Goal: Task Accomplishment & Management: Use online tool/utility

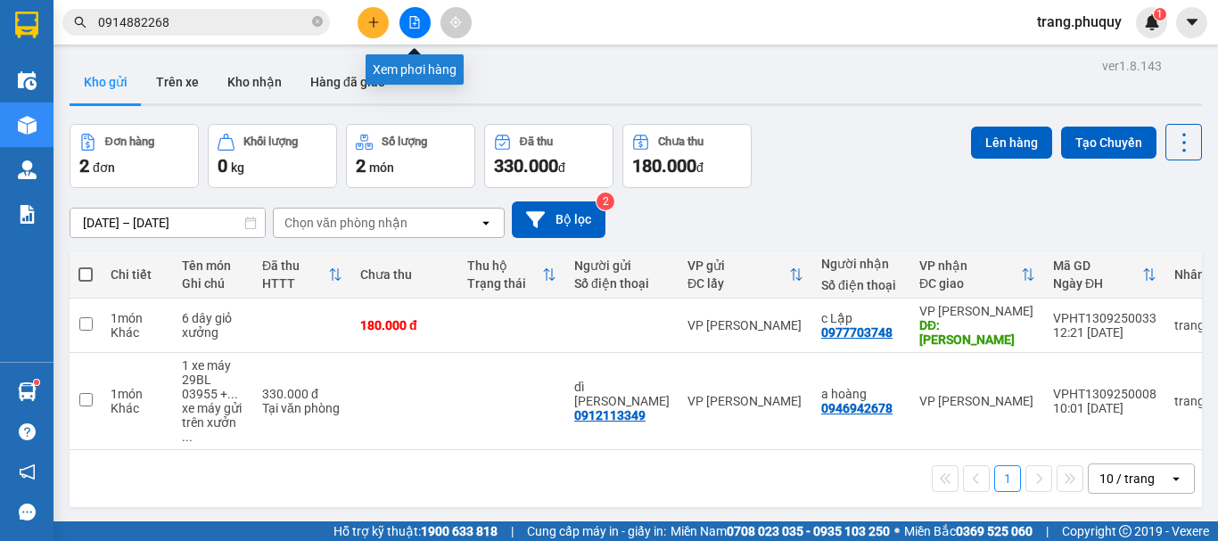
click at [414, 24] on icon "file-add" at bounding box center [415, 22] width 10 height 12
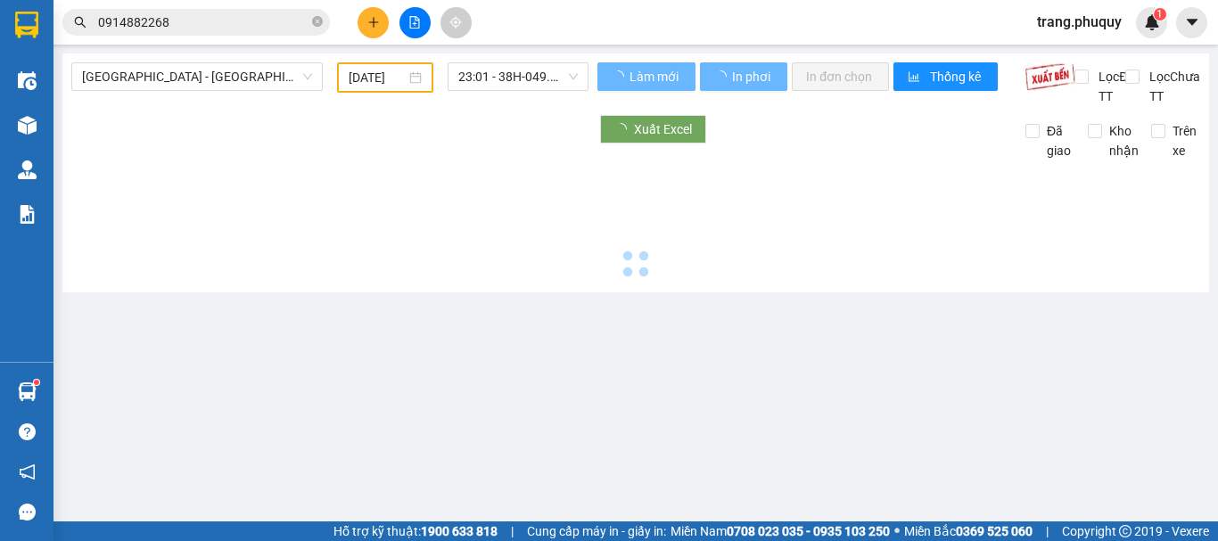
type input "[DATE]"
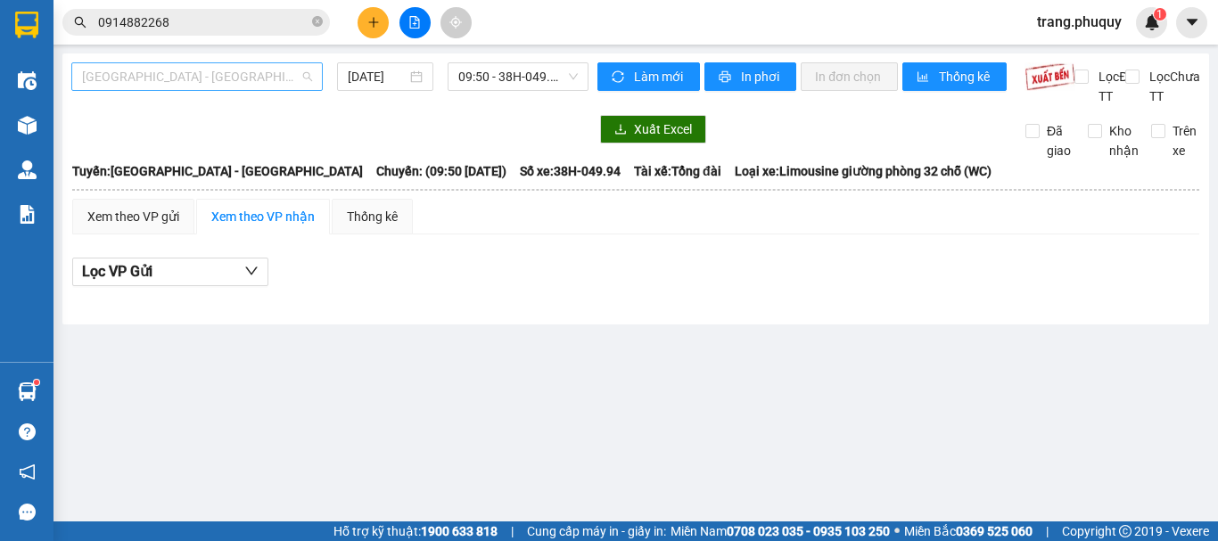
click at [198, 81] on span "[GEOGRAPHIC_DATA] - [GEOGRAPHIC_DATA]" at bounding box center [197, 76] width 230 height 27
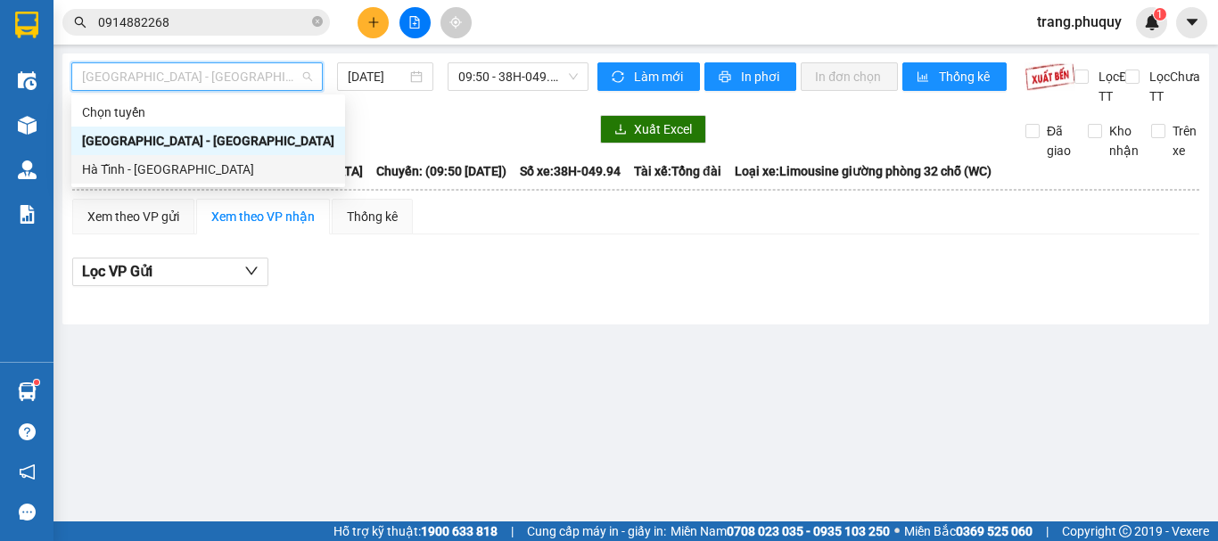
click at [152, 168] on div "Hà Tĩnh - [GEOGRAPHIC_DATA]" at bounding box center [208, 170] width 252 height 20
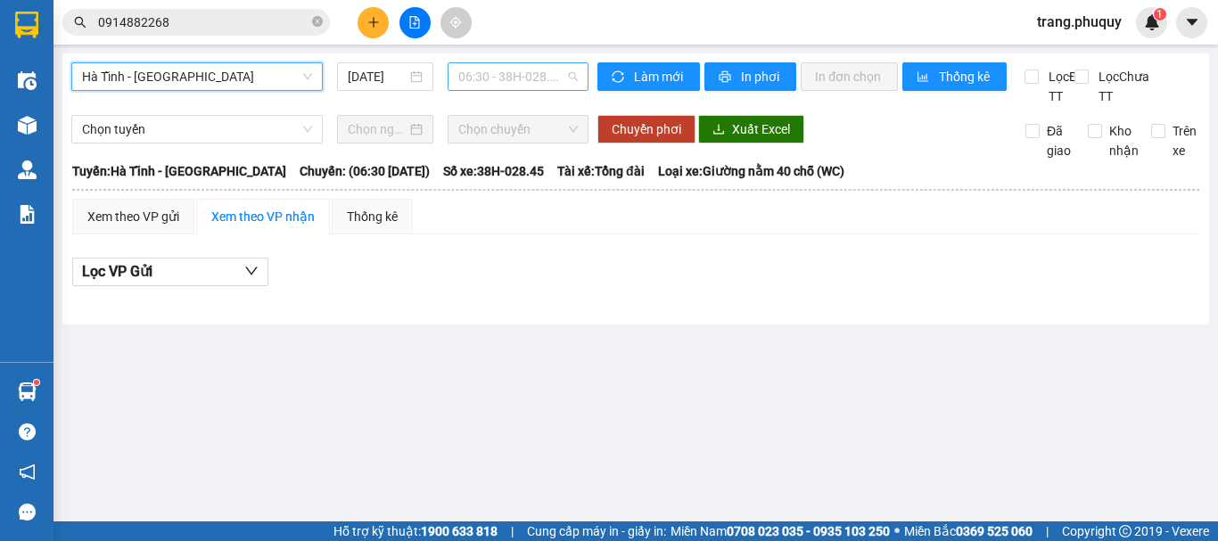
click at [533, 82] on span "06:30 - 38H-028.45 - (Đã hủy)" at bounding box center [517, 76] width 119 height 27
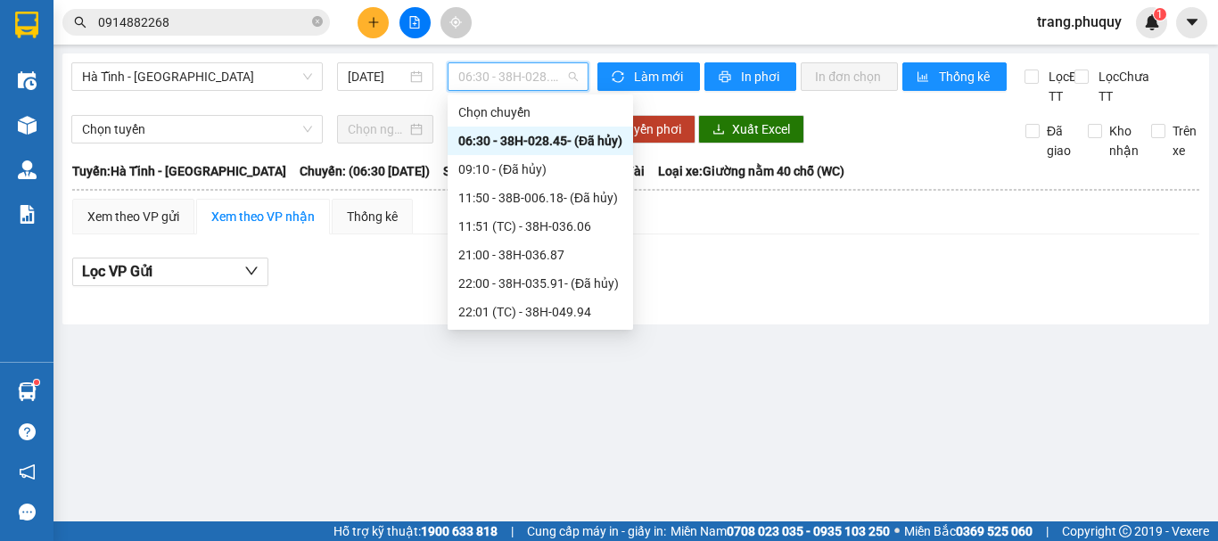
scroll to position [114, 0]
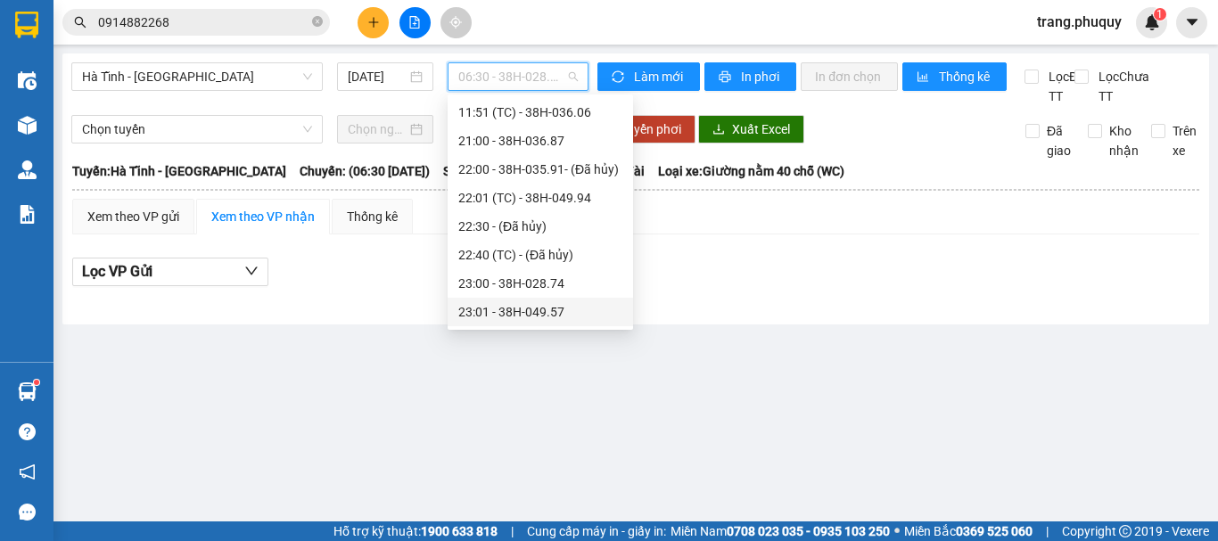
click at [534, 312] on div "23:01 - 38H-049.57" at bounding box center [540, 312] width 164 height 20
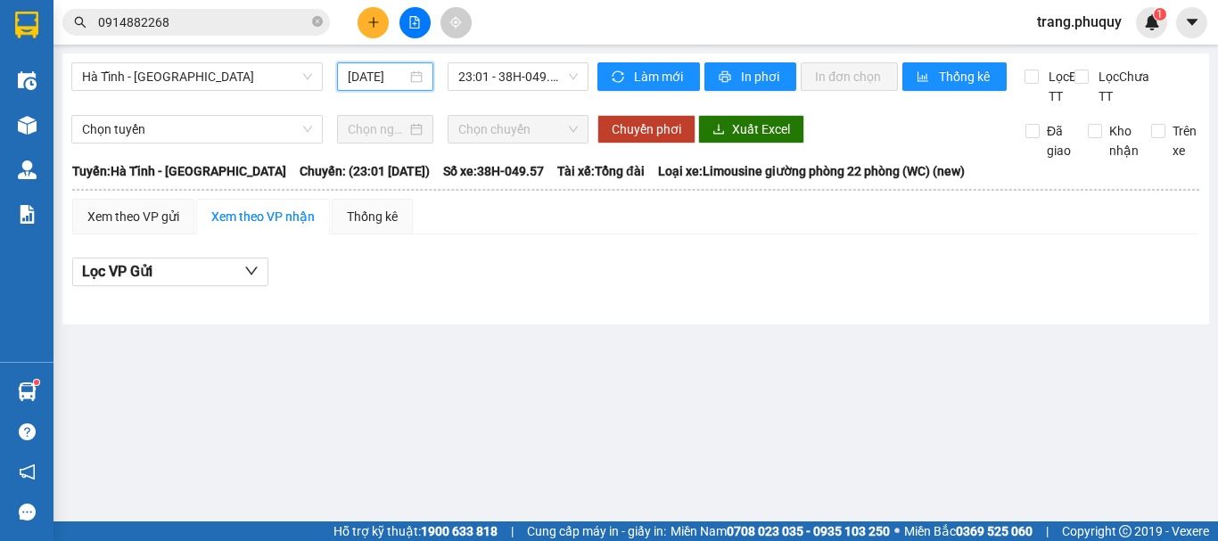
click at [390, 81] on input "[DATE]" at bounding box center [377, 77] width 59 height 20
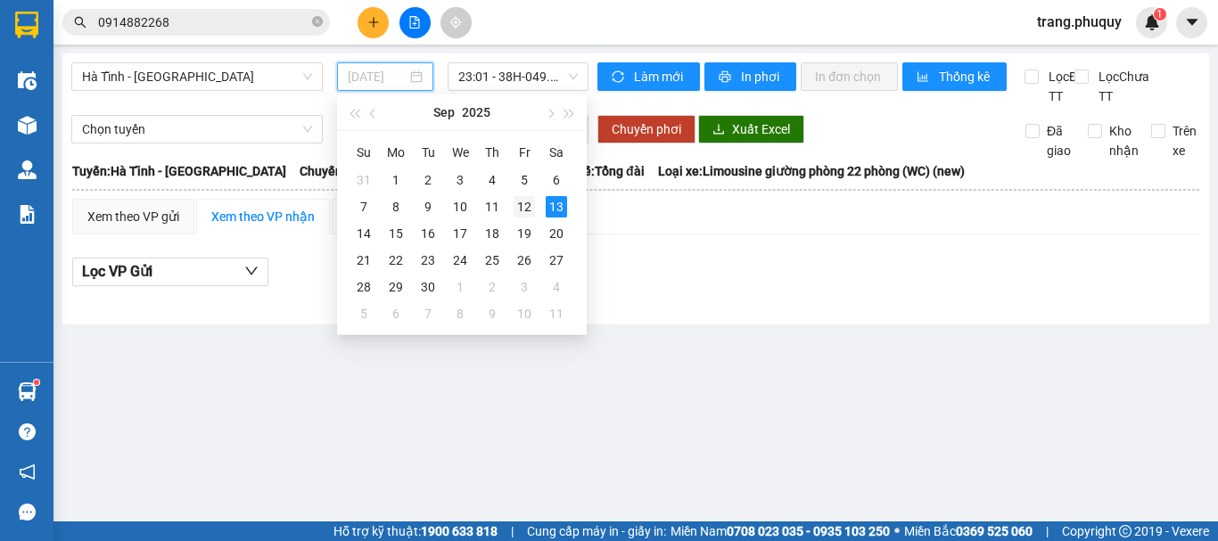
click at [525, 209] on div "12" at bounding box center [523, 206] width 21 height 21
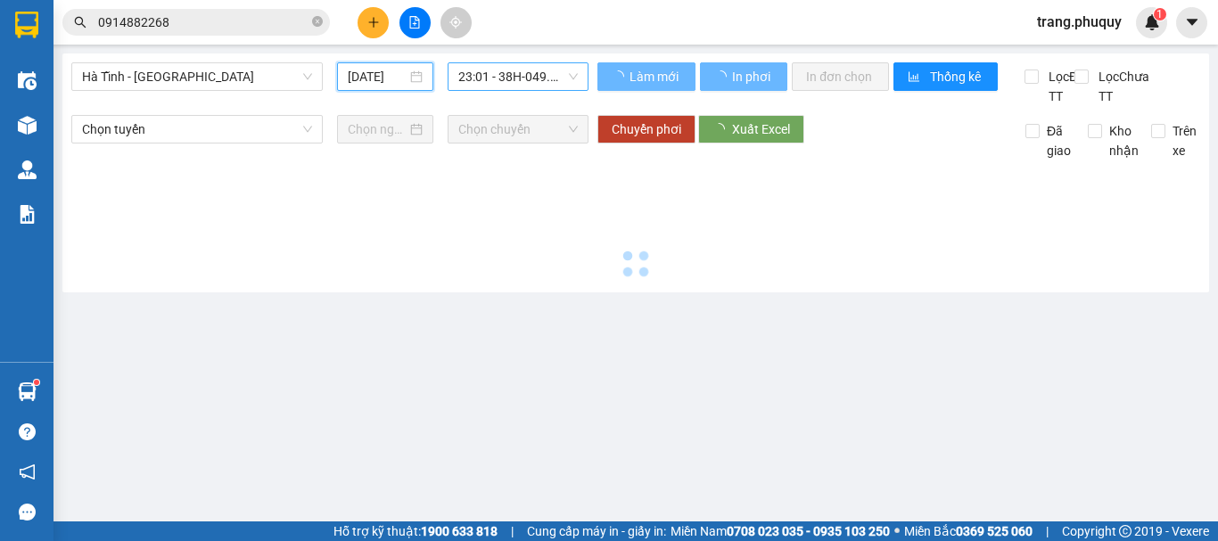
type input "[DATE]"
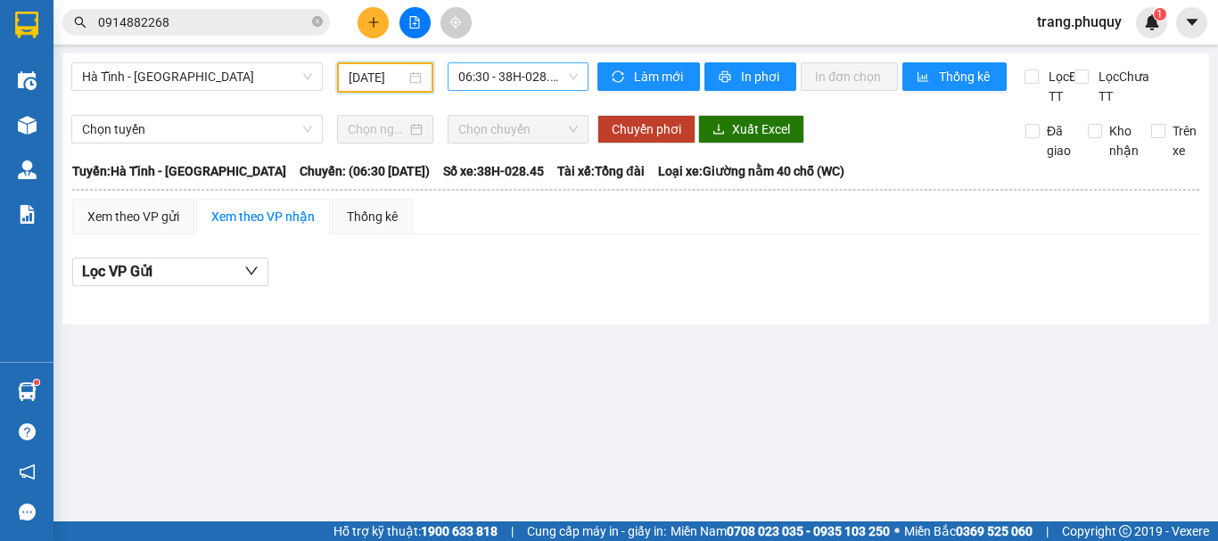
click at [543, 83] on span "06:30 - 38H-028.45 - (Đã hủy)" at bounding box center [517, 76] width 119 height 27
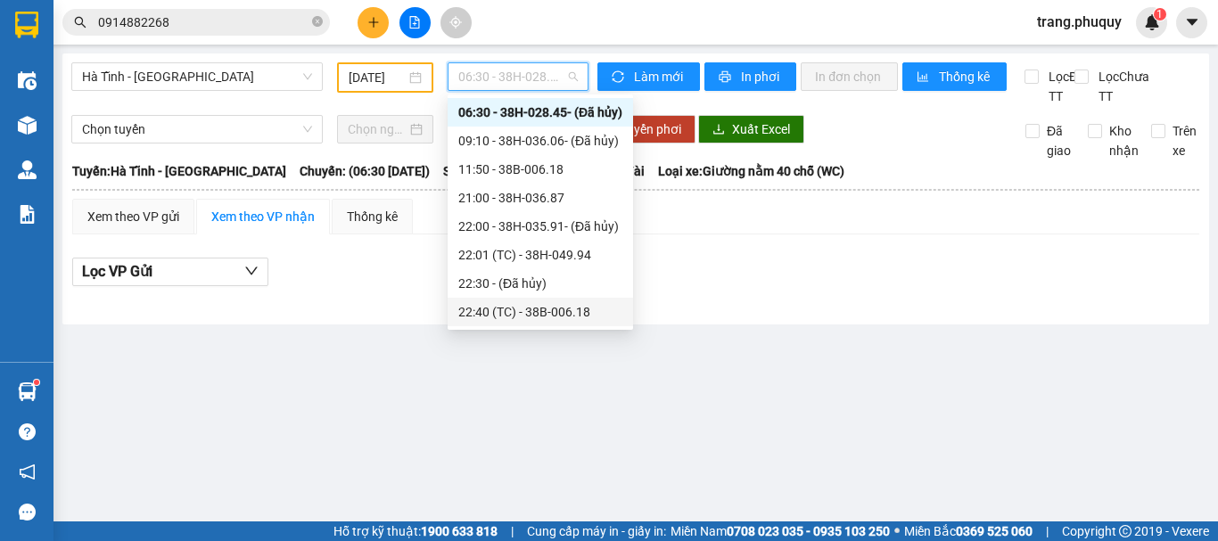
scroll to position [86, 0]
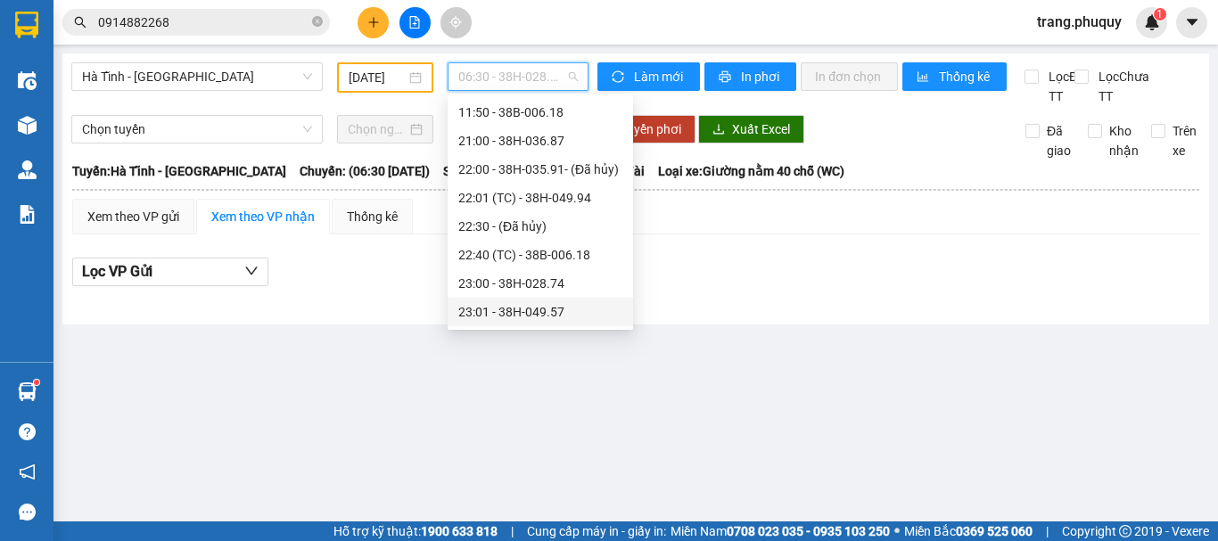
click at [546, 308] on div "23:01 - 38H-049.57" at bounding box center [540, 312] width 164 height 20
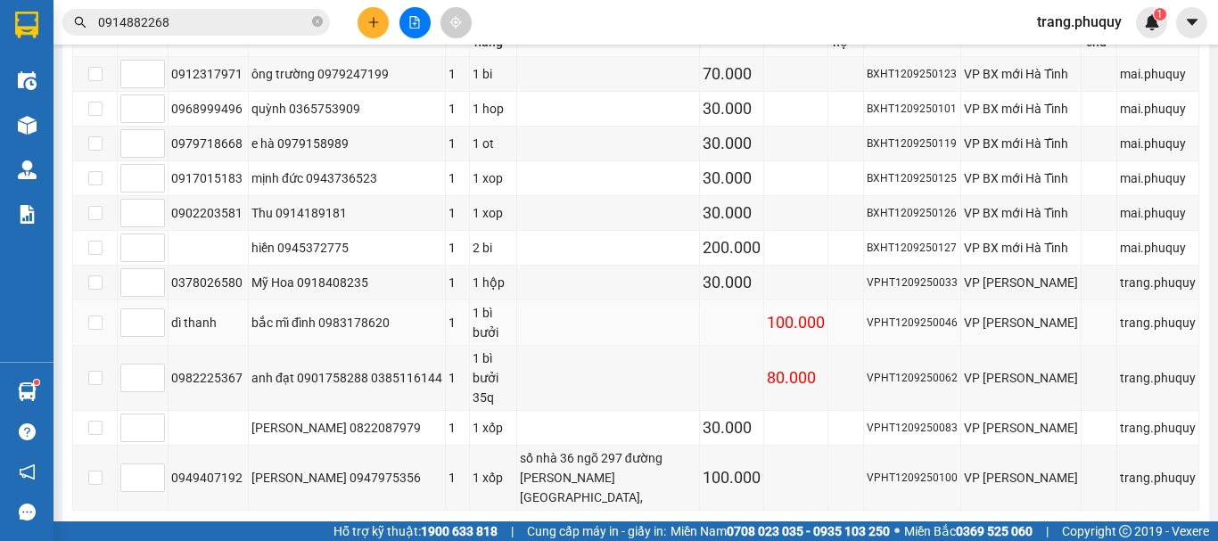
scroll to position [624, 0]
